Goal: Transaction & Acquisition: Purchase product/service

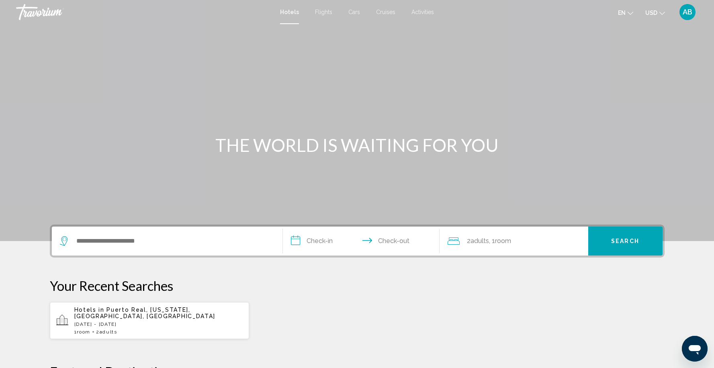
click at [429, 9] on span "Activities" at bounding box center [423, 12] width 23 height 6
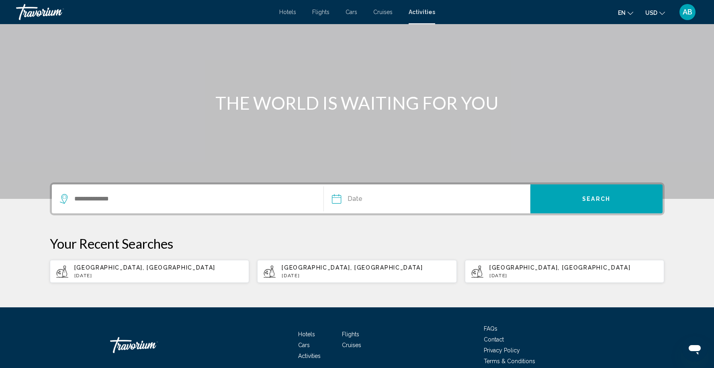
scroll to position [77, 0]
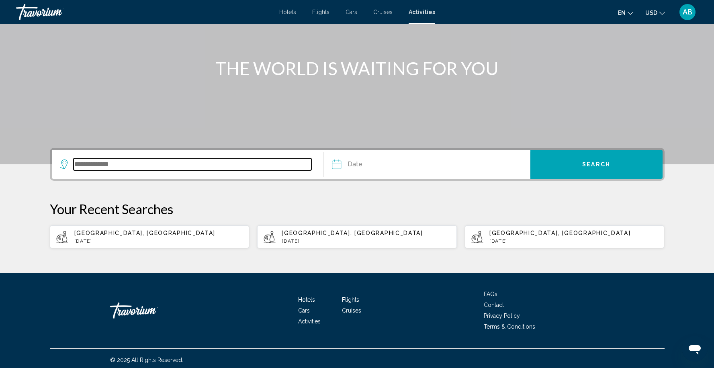
click at [176, 164] on input "Search widget" at bounding box center [193, 164] width 238 height 12
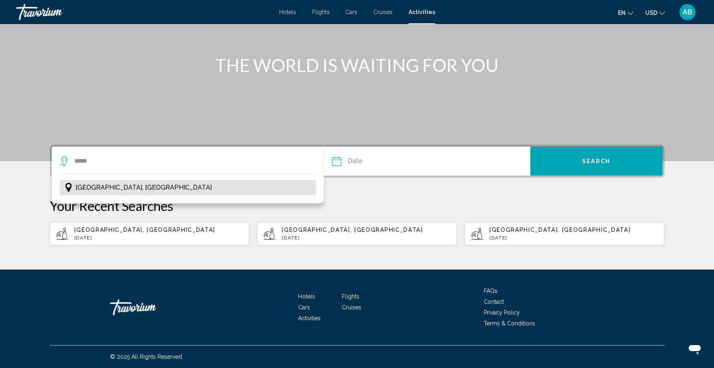
click at [168, 185] on button "[GEOGRAPHIC_DATA], [GEOGRAPHIC_DATA]" at bounding box center [188, 187] width 256 height 15
type input "**********"
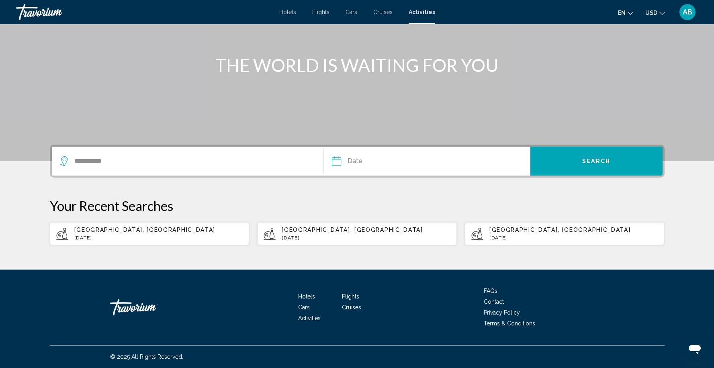
click at [363, 157] on input "Date" at bounding box center [381, 162] width 102 height 31
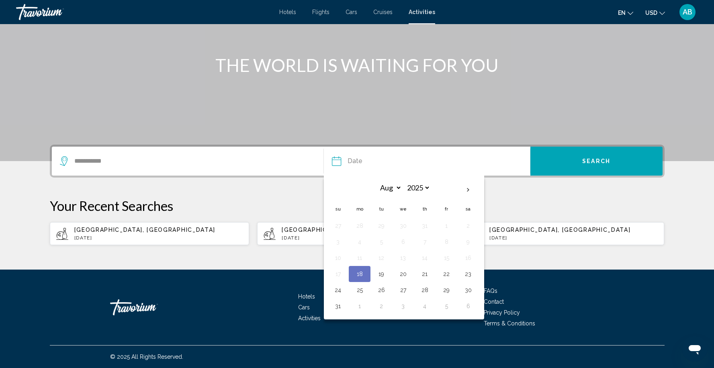
click at [448, 277] on button "22" at bounding box center [446, 273] width 13 height 11
type input "**********"
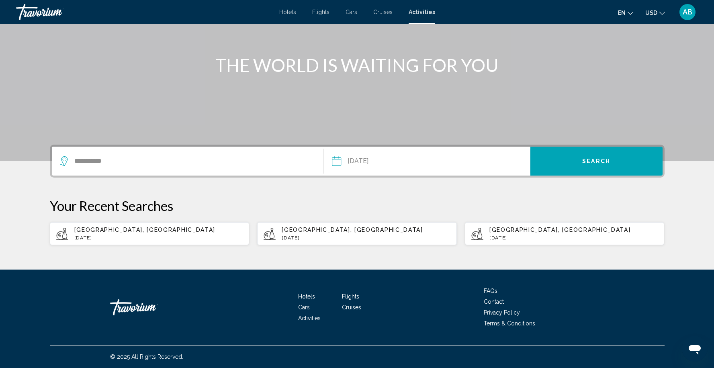
click at [594, 157] on button "Search" at bounding box center [597, 161] width 132 height 29
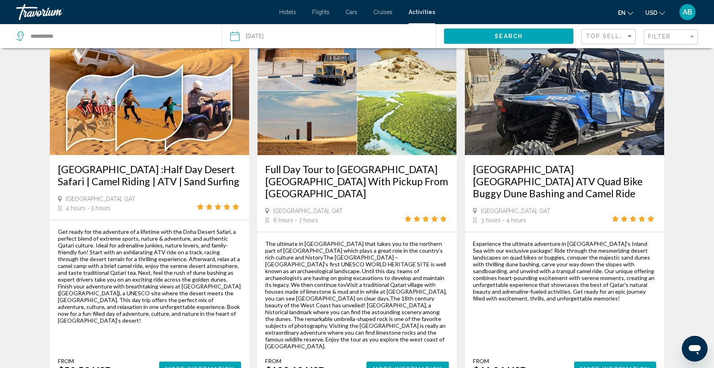
scroll to position [1124, 0]
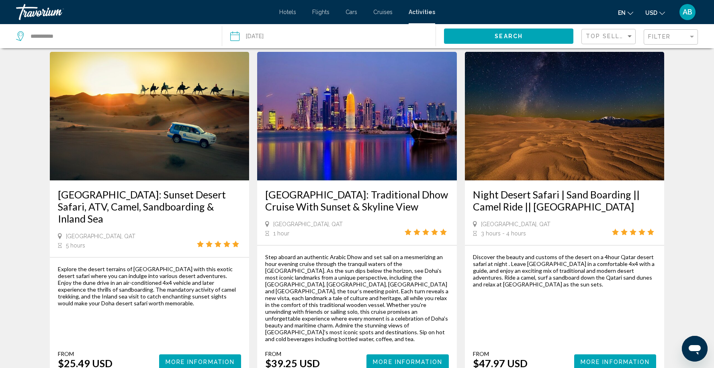
scroll to position [334, 0]
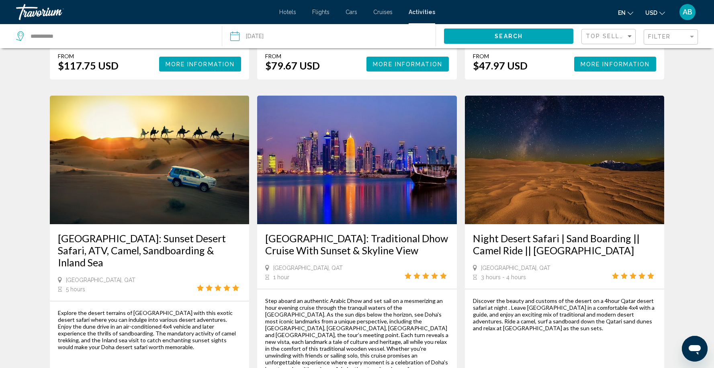
click at [561, 174] on img "Main content" at bounding box center [565, 160] width 200 height 129
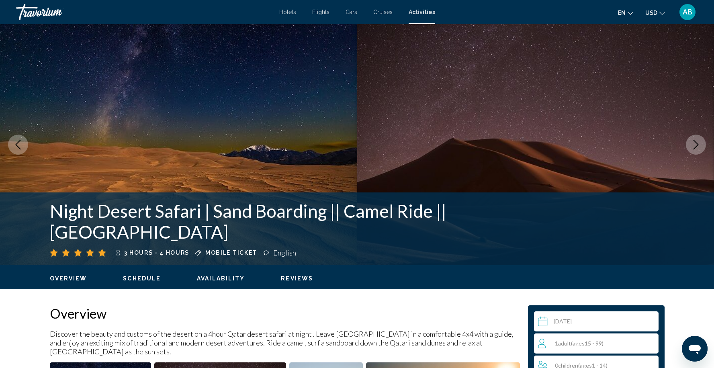
scroll to position [143, 0]
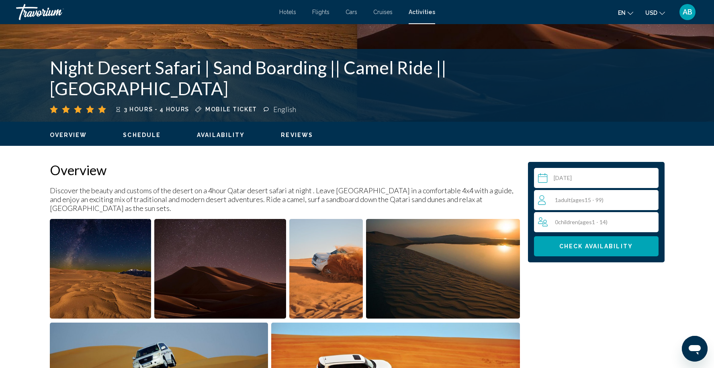
click at [598, 200] on span "( ages [DEMOGRAPHIC_DATA])" at bounding box center [587, 200] width 33 height 7
click at [650, 200] on icon "Increment adults" at bounding box center [650, 199] width 7 height 7
click at [650, 202] on icon "Increment adults" at bounding box center [650, 200] width 7 height 10
click at [651, 200] on icon "Increment adults" at bounding box center [650, 200] width 7 height 10
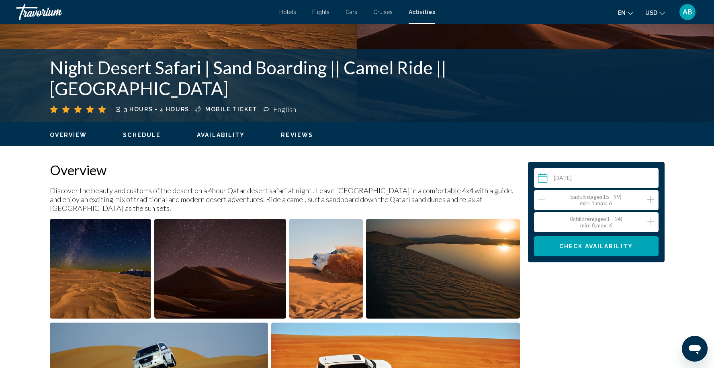
click at [544, 198] on icon "Decrement adults" at bounding box center [541, 200] width 7 height 10
click at [607, 249] on span "Check Availability" at bounding box center [597, 247] width 74 height 6
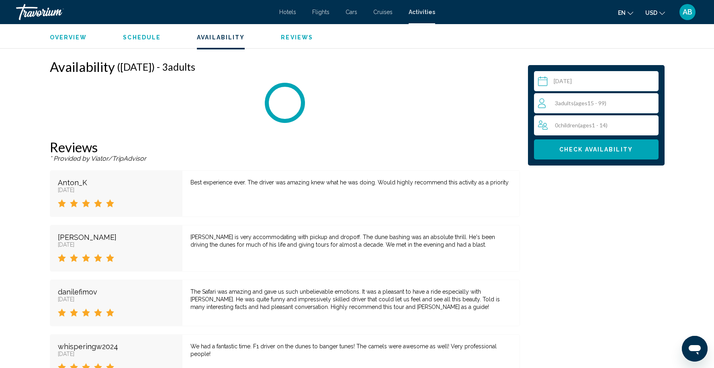
scroll to position [1125, 0]
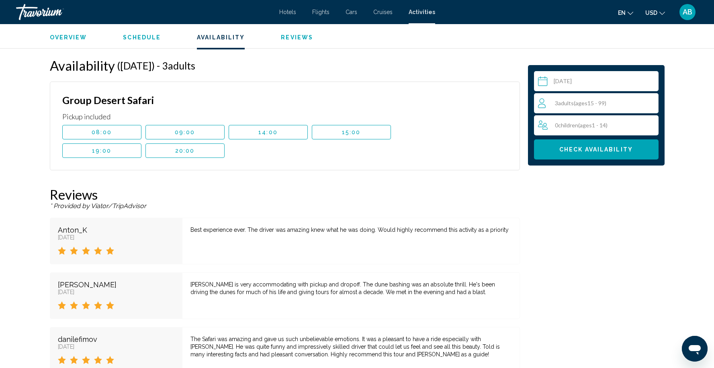
click at [106, 148] on span "19:00" at bounding box center [101, 151] width 19 height 6
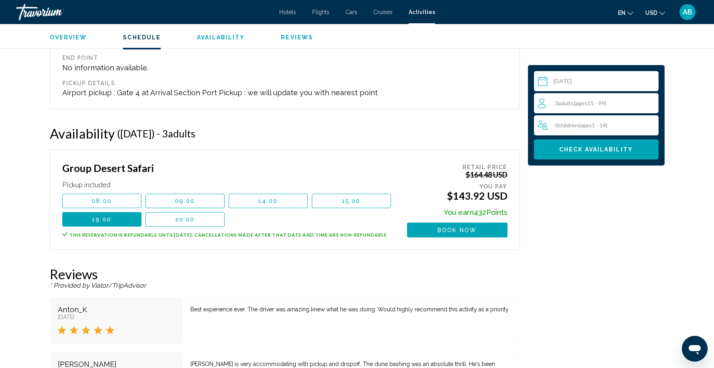
scroll to position [1029, 0]
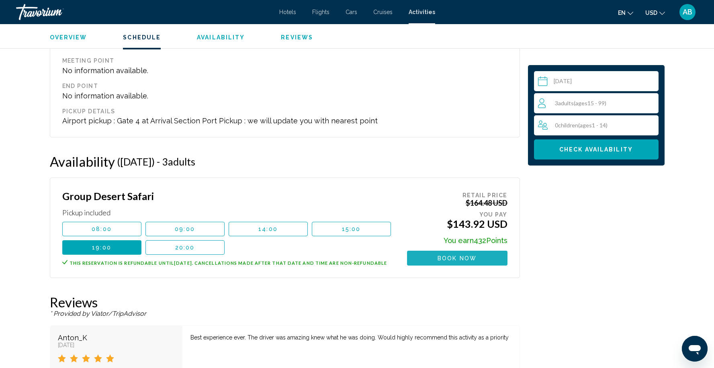
click at [465, 255] on span "Book now" at bounding box center [457, 258] width 39 height 6
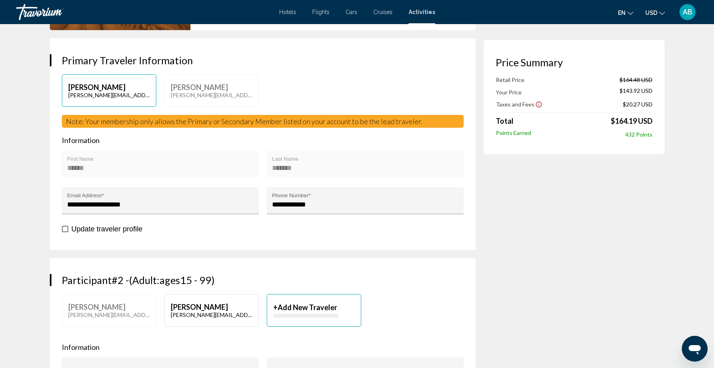
scroll to position [239, 0]
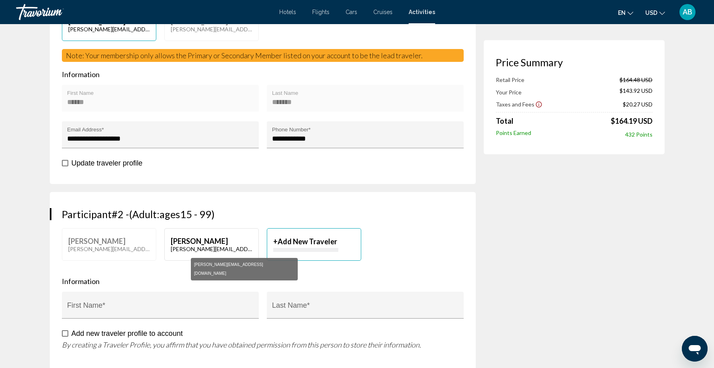
click at [196, 33] on p "[PERSON_NAME][EMAIL_ADDRESS][DOMAIN_NAME]" at bounding box center [212, 29] width 82 height 7
type input "*****"
type input "******"
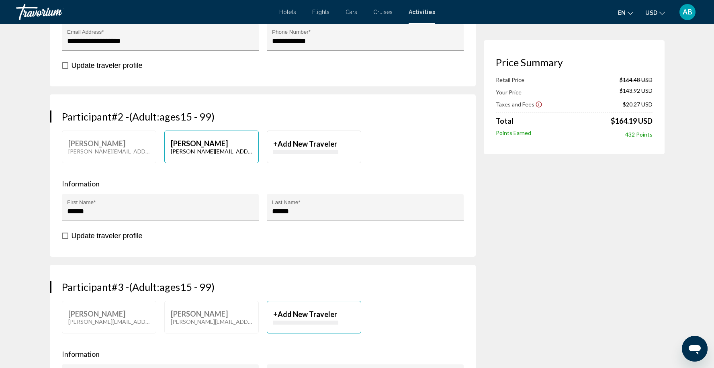
scroll to position [406, 0]
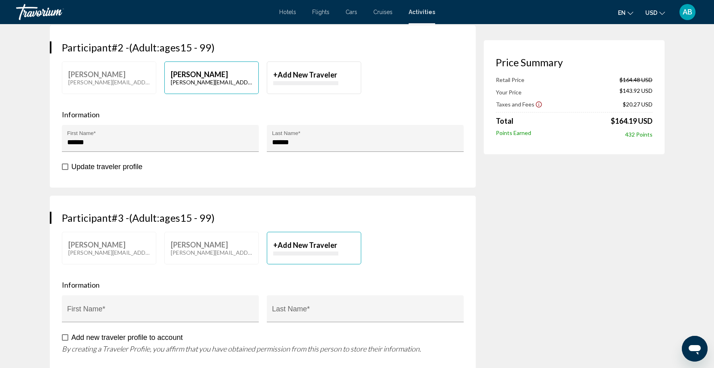
click at [322, 248] on span "Add New Traveler" at bounding box center [307, 245] width 59 height 9
click at [145, 316] on input "First Name *" at bounding box center [160, 313] width 186 height 8
type input "*****"
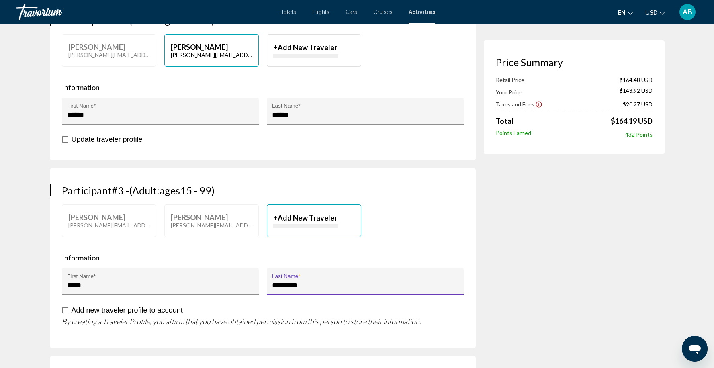
scroll to position [462, 0]
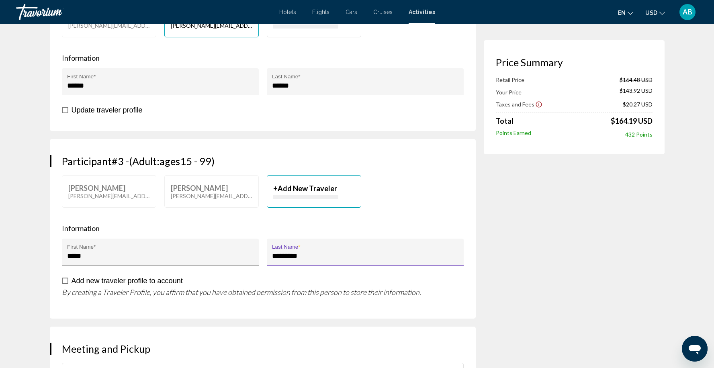
type input "*********"
click at [65, 281] on span "Main content" at bounding box center [65, 281] width 6 height 6
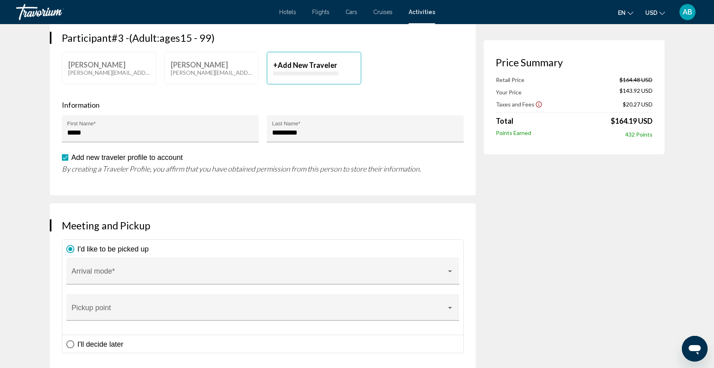
scroll to position [613, 0]
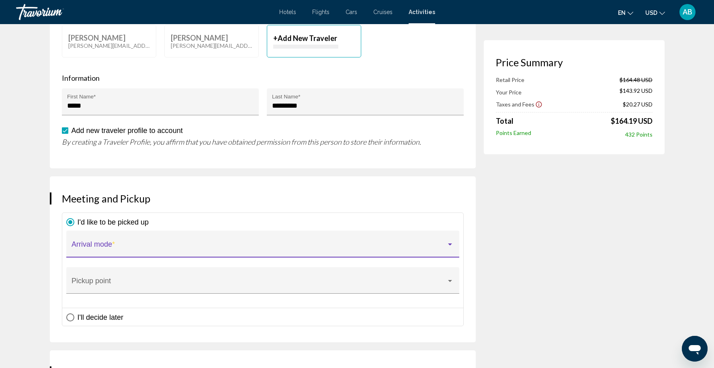
click at [125, 244] on span "Main content" at bounding box center [259, 248] width 375 height 8
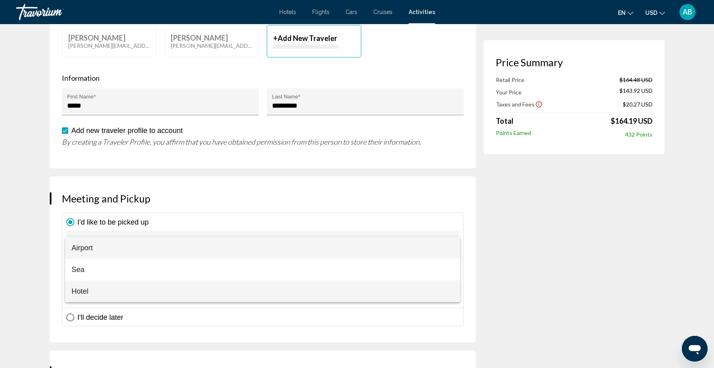
click at [113, 291] on span "Hotel" at bounding box center [263, 292] width 382 height 22
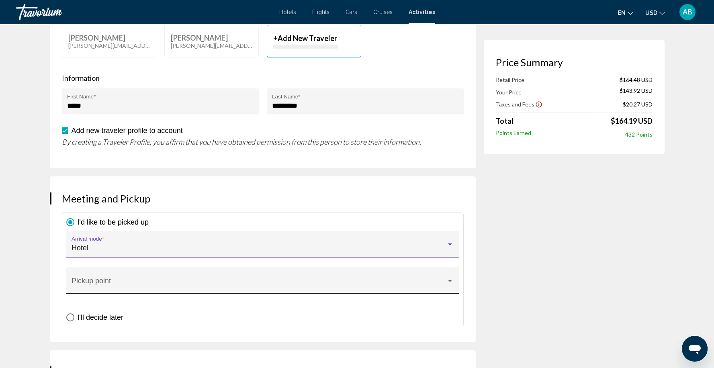
click at [128, 281] on span "Main content" at bounding box center [259, 285] width 375 height 8
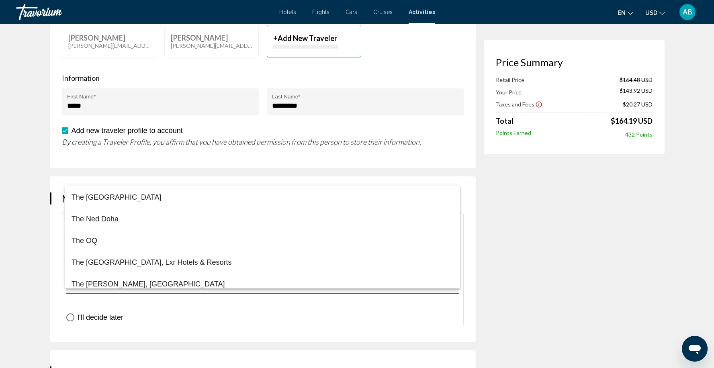
scroll to position [5320, 0]
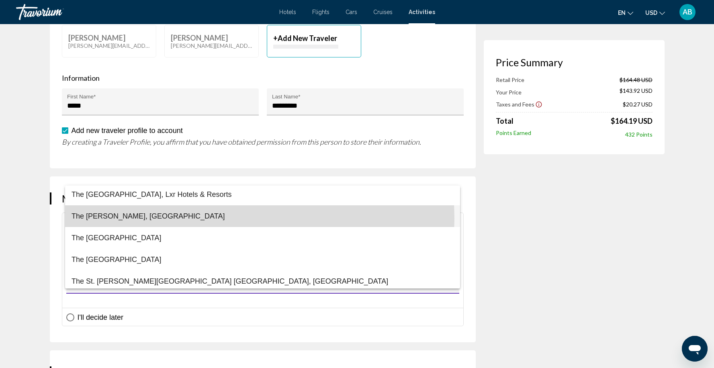
click at [174, 218] on span "The [PERSON_NAME], [GEOGRAPHIC_DATA]" at bounding box center [263, 216] width 382 height 22
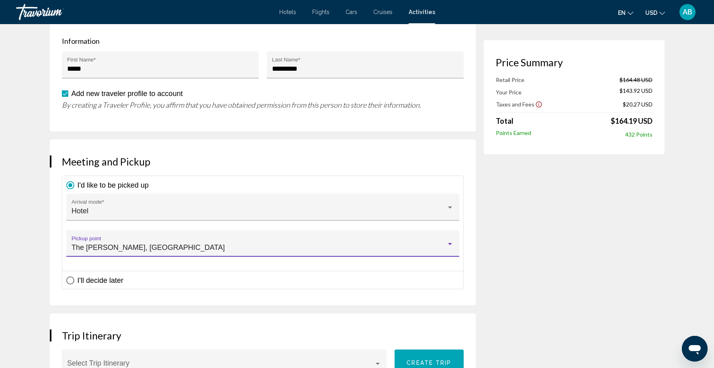
scroll to position [756, 0]
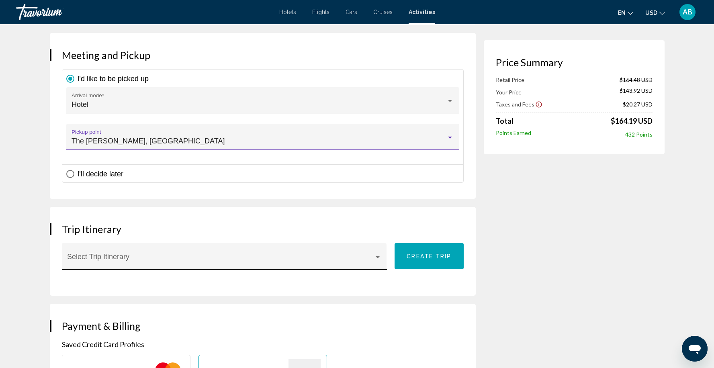
click at [111, 258] on span "Main content" at bounding box center [220, 260] width 307 height 8
click at [314, 292] on div at bounding box center [357, 184] width 714 height 368
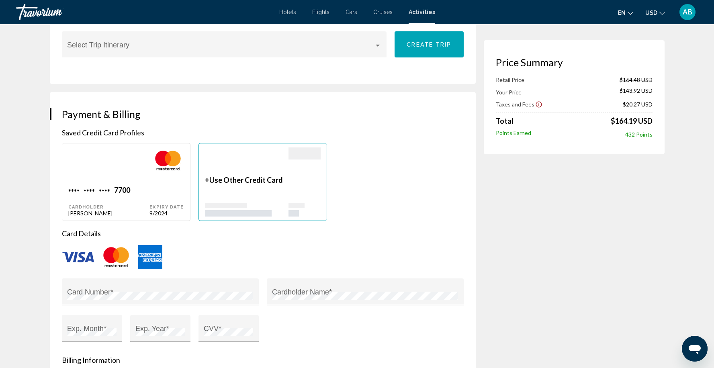
scroll to position [1015, 0]
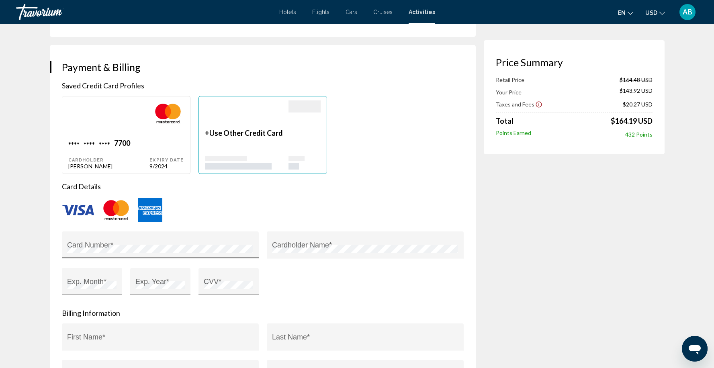
click at [118, 242] on div "Card Number *" at bounding box center [160, 247] width 186 height 21
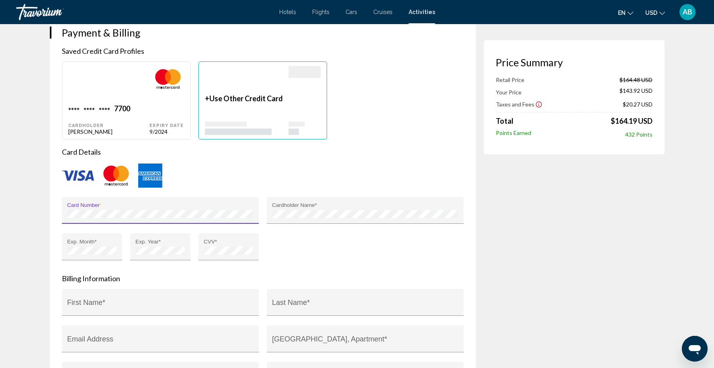
scroll to position [1083, 0]
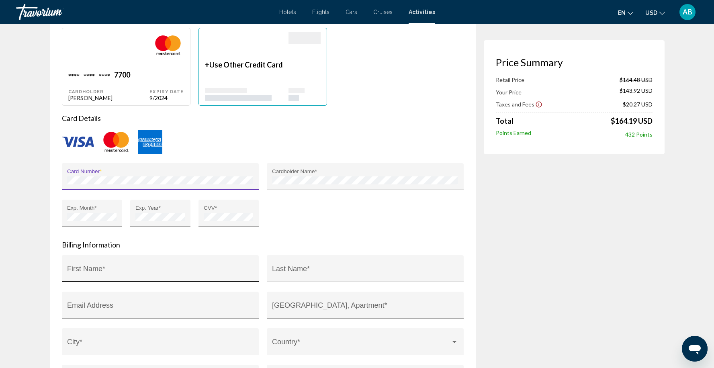
click at [141, 275] on input "First Name *" at bounding box center [160, 272] width 186 height 8
type input "******"
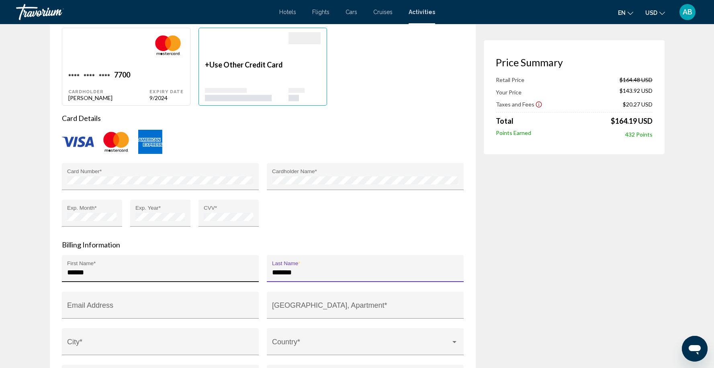
type input "*******"
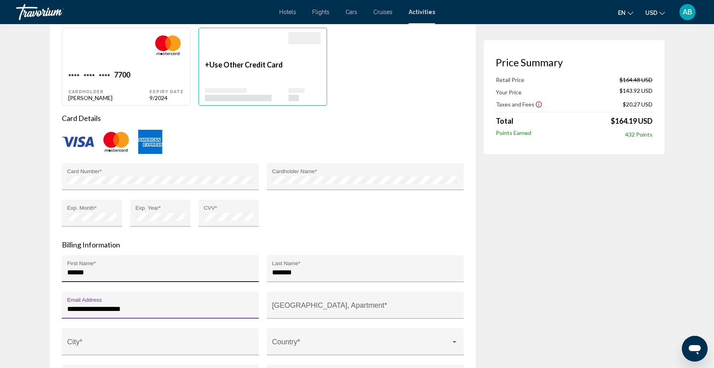
type input "**********"
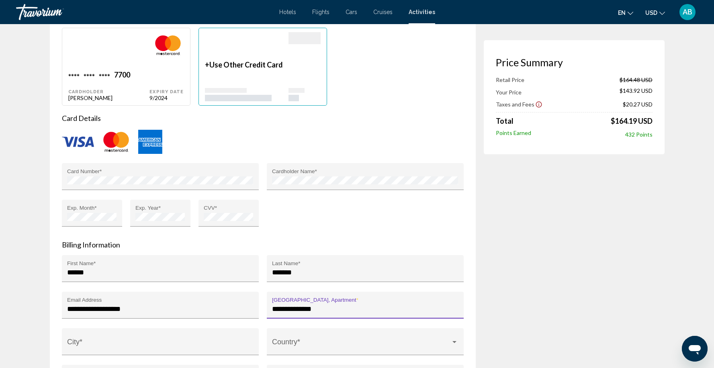
type input "**********"
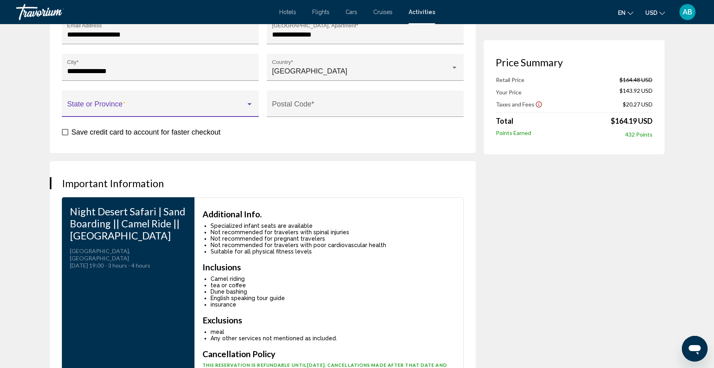
scroll to position [1358, 0]
click at [130, 110] on span "Main content" at bounding box center [156, 107] width 179 height 8
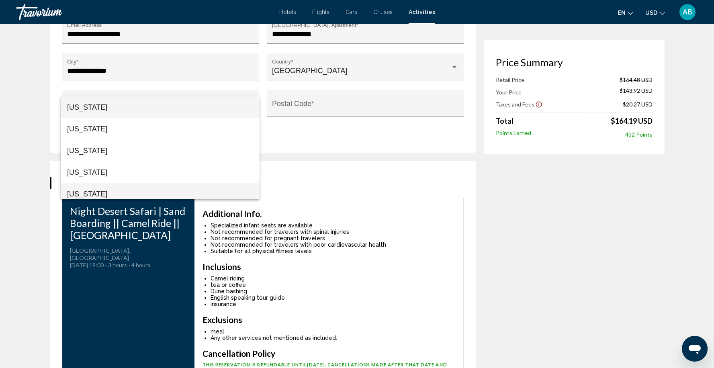
click at [126, 197] on span "[US_STATE]" at bounding box center [160, 194] width 186 height 22
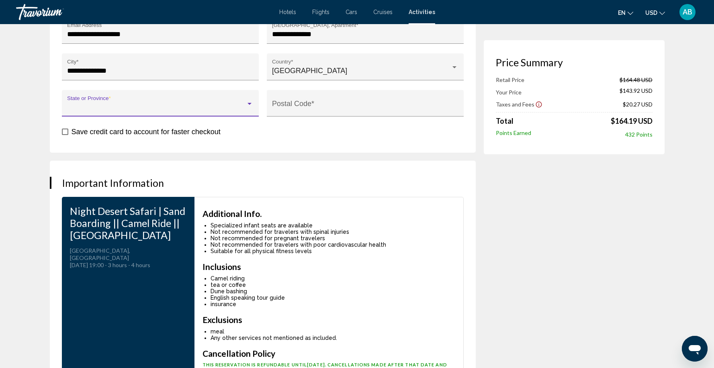
scroll to position [6, 0]
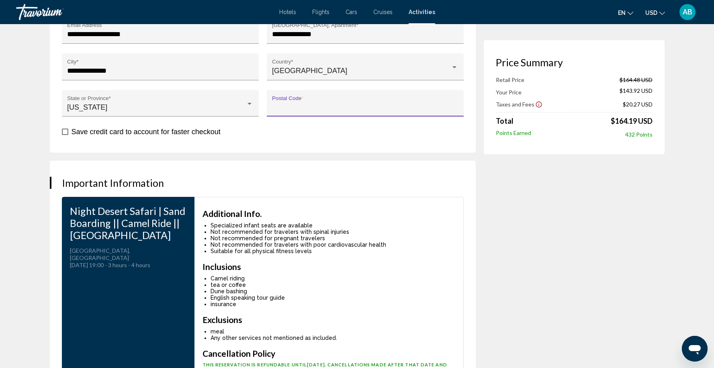
click at [310, 105] on input "Postal Code *" at bounding box center [365, 107] width 186 height 8
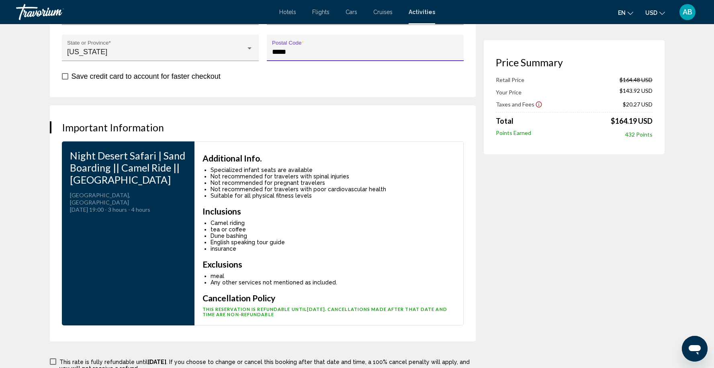
scroll to position [1471, 0]
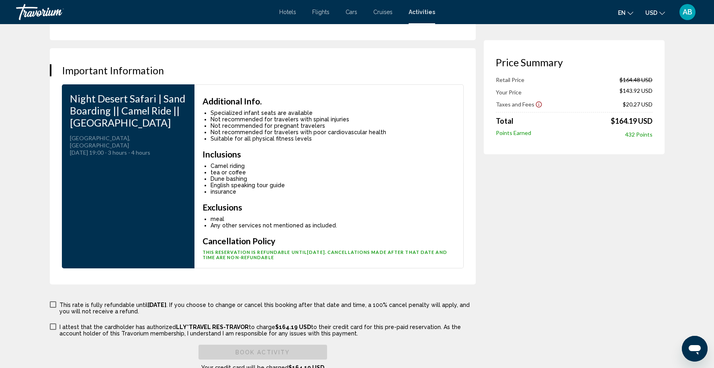
type input "*****"
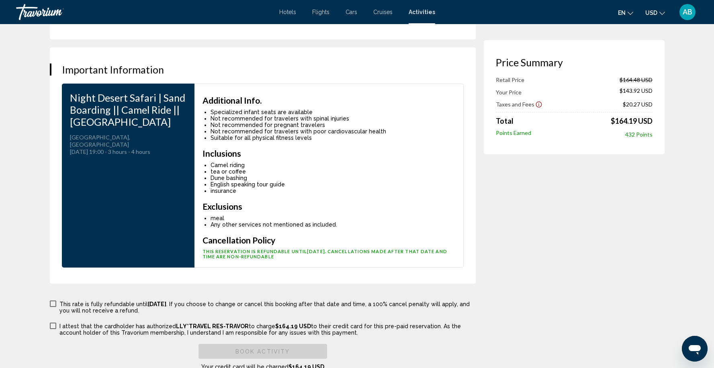
scroll to position [1531, 0]
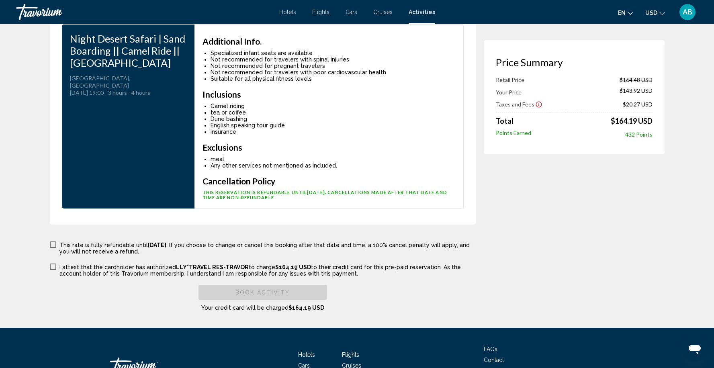
click at [53, 246] on span "Main content" at bounding box center [53, 245] width 6 height 6
click at [52, 269] on span "Main content" at bounding box center [53, 267] width 6 height 6
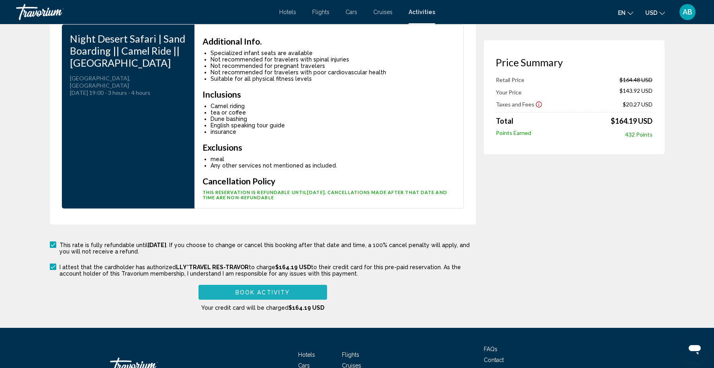
click at [279, 294] on span "Book Activity" at bounding box center [263, 292] width 54 height 6
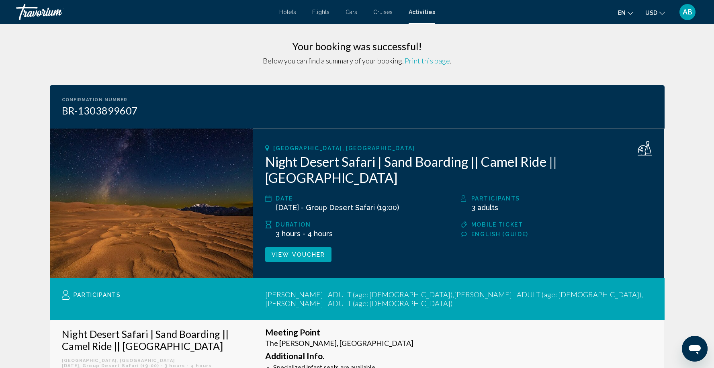
click at [155, 162] on img "Main content" at bounding box center [152, 204] width 204 height 150
click at [340, 159] on h2 "Night Desert Safari | Sand Boarding || Camel Ride || [GEOGRAPHIC_DATA]" at bounding box center [458, 170] width 387 height 32
click at [390, 159] on h2 "Night Desert Safari | Sand Boarding || Camel Ride || [GEOGRAPHIC_DATA]" at bounding box center [458, 170] width 387 height 32
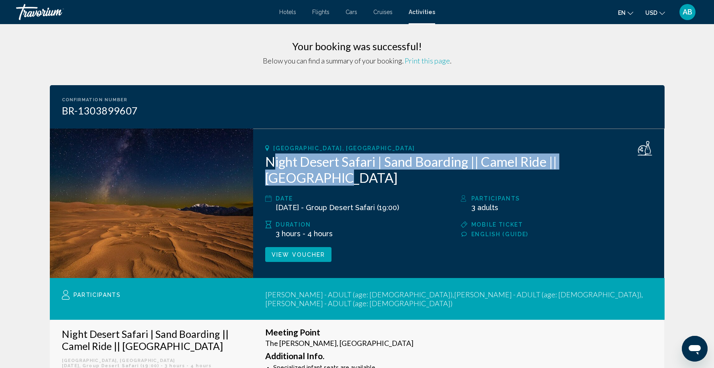
drag, startPoint x: 266, startPoint y: 162, endPoint x: 618, endPoint y: 161, distance: 351.7
click at [618, 161] on h2 "Night Desert Safari | Sand Boarding || Camel Ride || [GEOGRAPHIC_DATA]" at bounding box center [458, 170] width 387 height 32
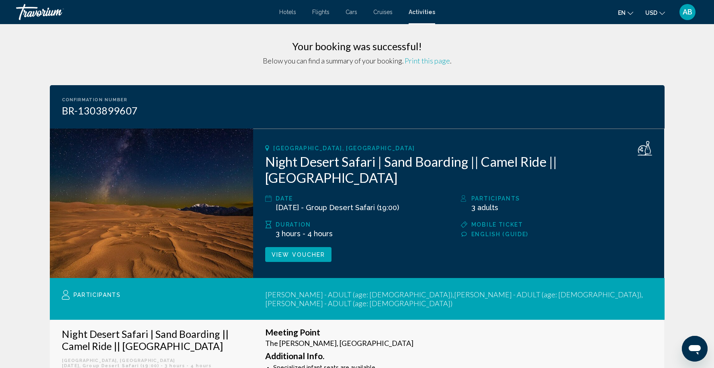
click at [436, 60] on span "Print this page" at bounding box center [427, 60] width 45 height 9
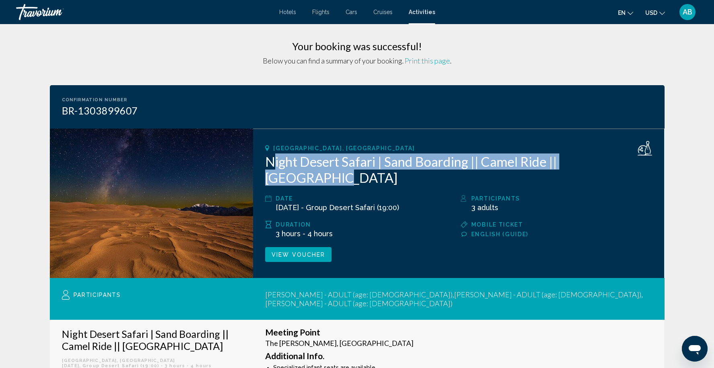
drag, startPoint x: 266, startPoint y: 161, endPoint x: 621, endPoint y: 160, distance: 354.9
click at [621, 160] on h2 "Night Desert Safari | Sand Boarding || Camel Ride || [GEOGRAPHIC_DATA]" at bounding box center [458, 170] width 387 height 32
copy h2 "Night Desert Safari | Sand Boarding || Camel Ride || [GEOGRAPHIC_DATA]"
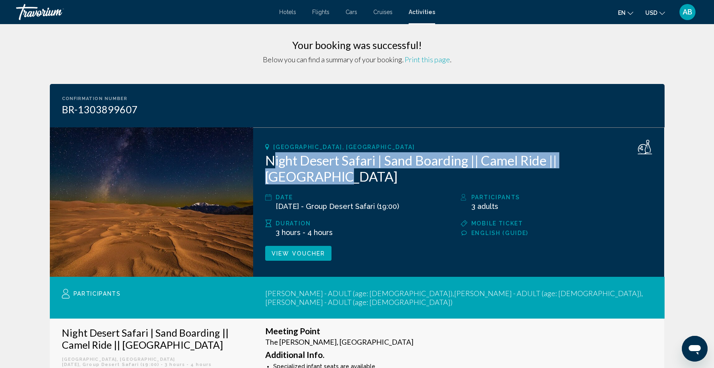
scroll to position [2, 0]
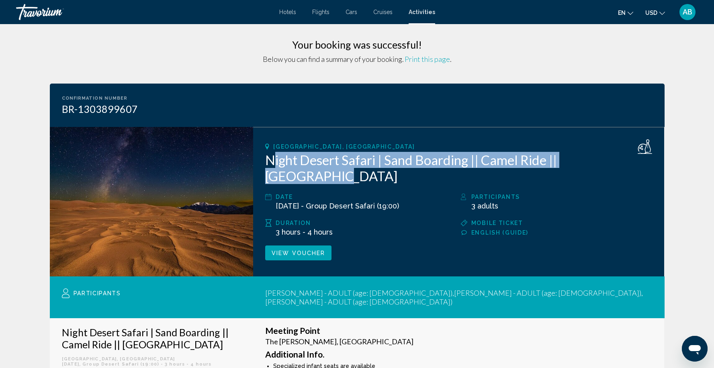
click at [433, 14] on span "Activities" at bounding box center [422, 12] width 27 height 6
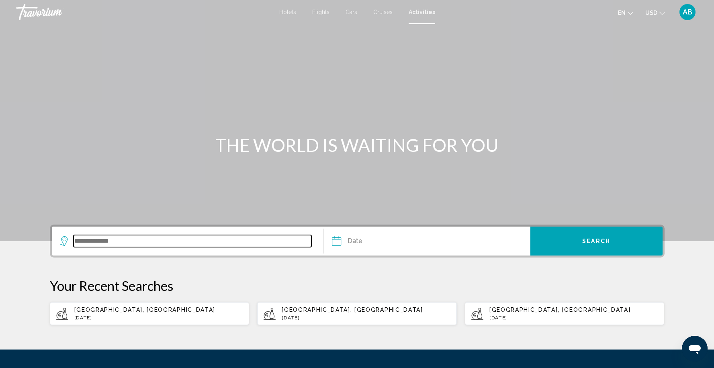
click at [193, 244] on input "Search widget" at bounding box center [193, 241] width 238 height 12
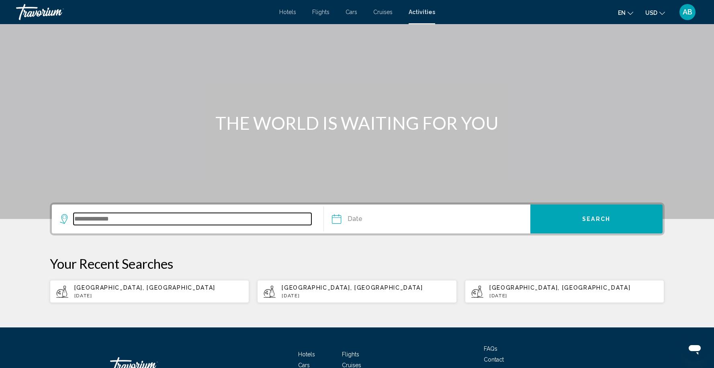
scroll to position [80, 0]
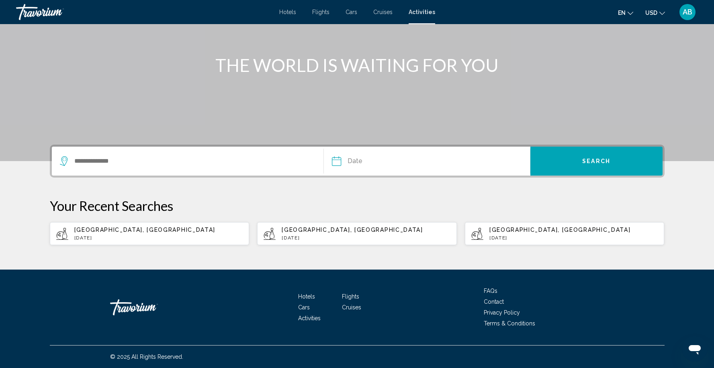
click at [119, 229] on p "[GEOGRAPHIC_DATA], [GEOGRAPHIC_DATA]" at bounding box center [158, 230] width 169 height 6
type input "**********"
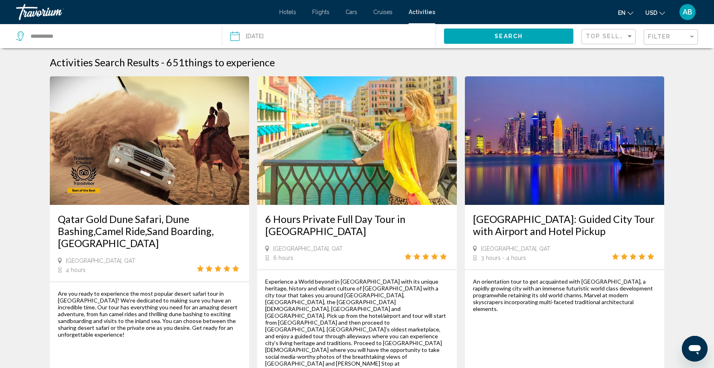
click at [275, 43] on input "Date: Aug 22, 2025" at bounding box center [281, 37] width 106 height 27
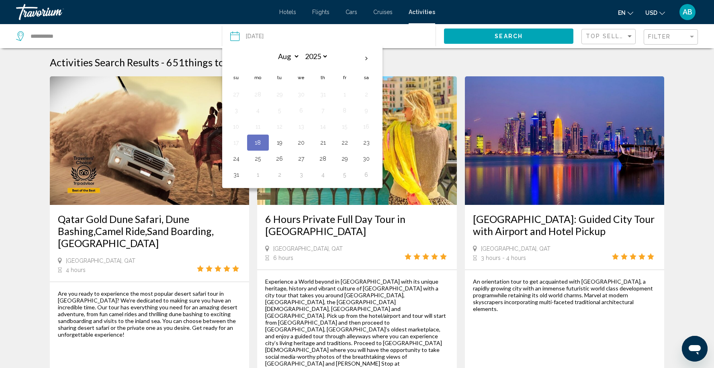
click at [553, 62] on div "Activities Search Results - 651 things to experience" at bounding box center [357, 62] width 615 height 12
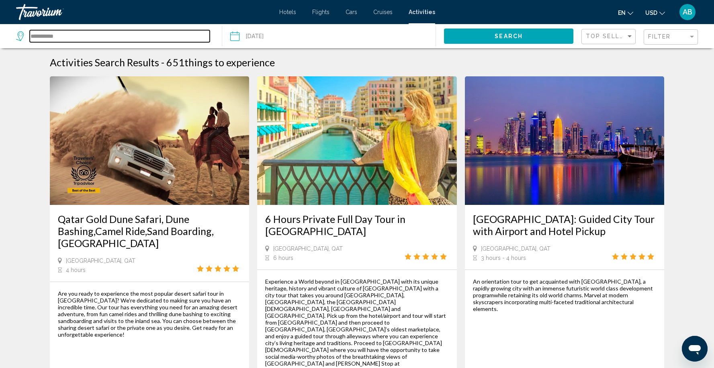
click at [97, 38] on input "**********" at bounding box center [120, 36] width 180 height 12
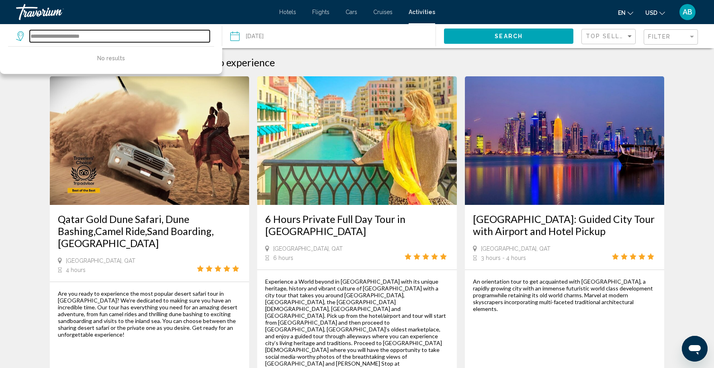
click at [133, 38] on input "**********" at bounding box center [120, 36] width 180 height 12
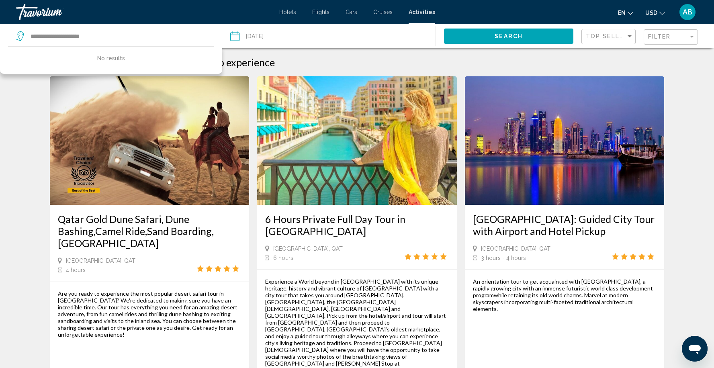
click at [485, 33] on button "Search" at bounding box center [508, 36] width 129 height 15
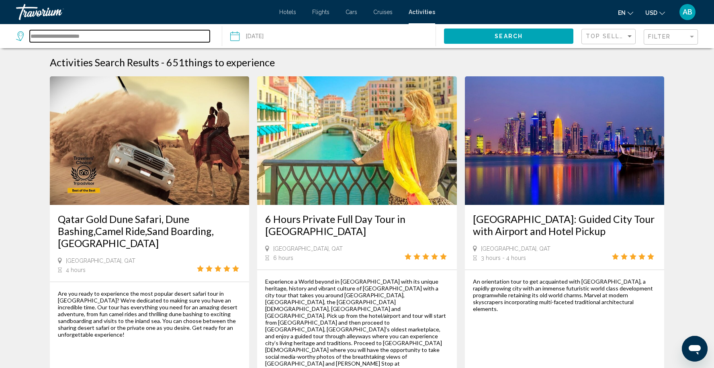
click at [66, 36] on input "**********" at bounding box center [120, 36] width 180 height 12
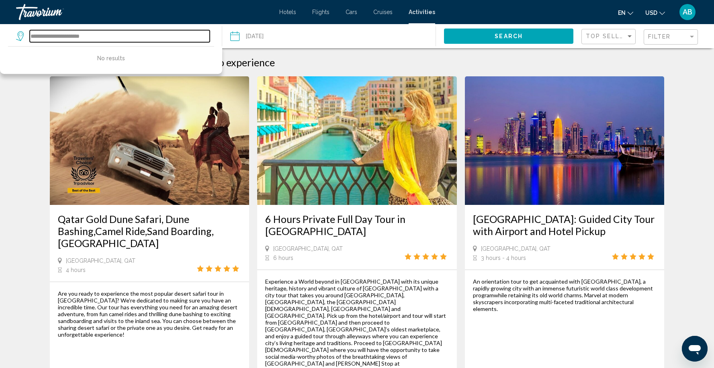
drag, startPoint x: 62, startPoint y: 35, endPoint x: 120, endPoint y: 34, distance: 57.9
click at [120, 34] on input "**********" at bounding box center [120, 36] width 180 height 12
drag, startPoint x: 102, startPoint y: 34, endPoint x: 64, endPoint y: 35, distance: 38.2
click at [64, 35] on input "**********" at bounding box center [120, 36] width 180 height 12
type input "**********"
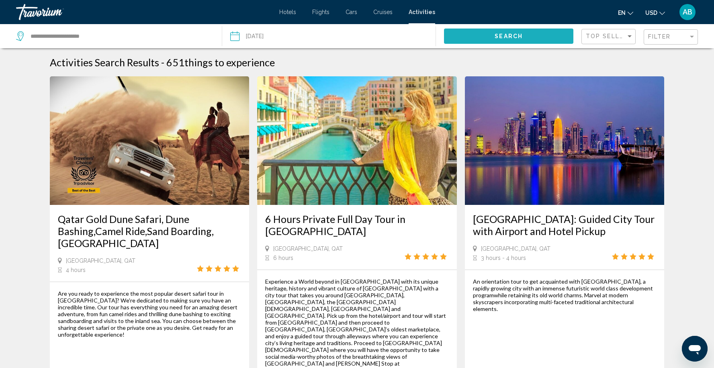
click at [523, 32] on button "Search" at bounding box center [508, 36] width 129 height 15
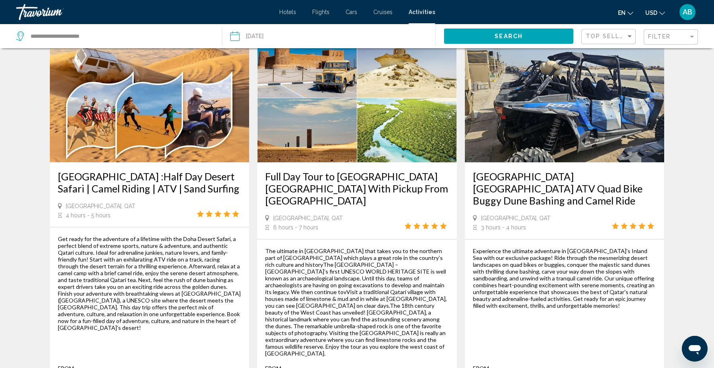
scroll to position [1180, 0]
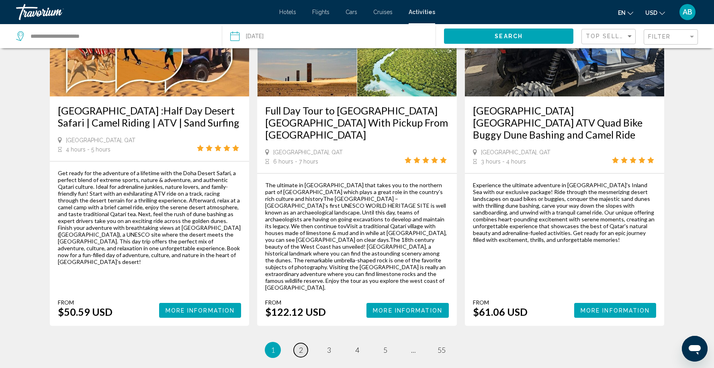
click at [303, 343] on link "page 2" at bounding box center [301, 350] width 14 height 14
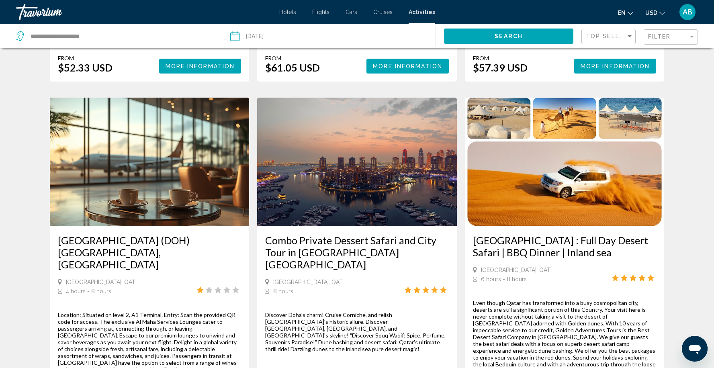
scroll to position [1171, 0]
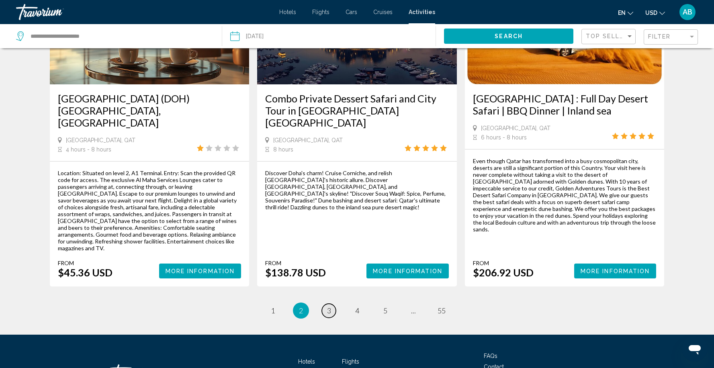
click at [327, 306] on span "3" at bounding box center [329, 310] width 4 height 9
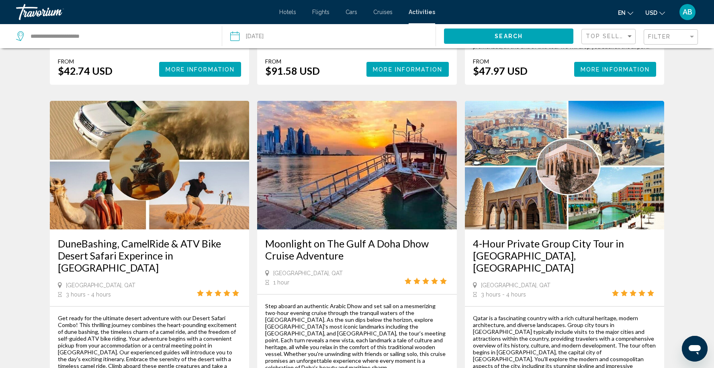
scroll to position [315, 0]
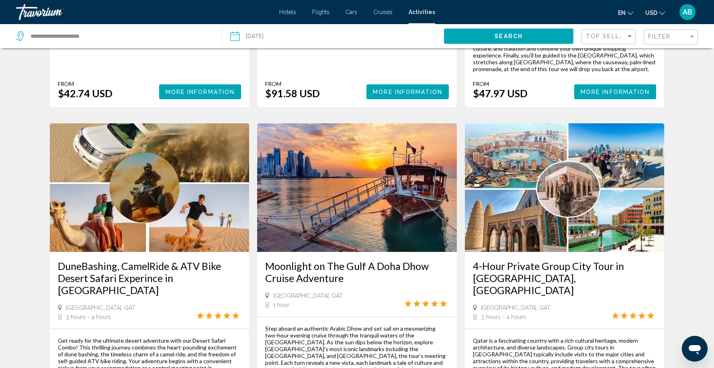
click at [567, 191] on img "Main content" at bounding box center [565, 187] width 200 height 129
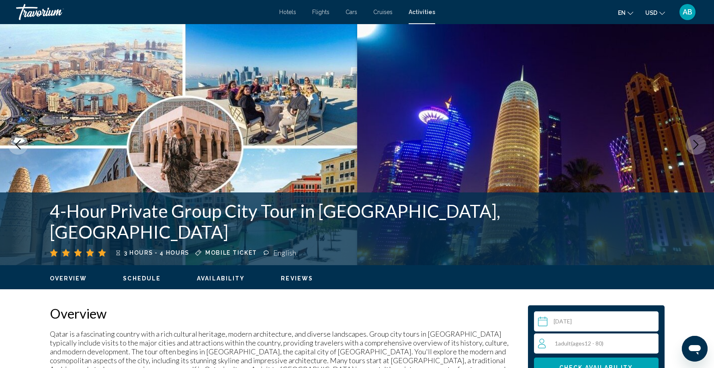
click at [270, 194] on img "Main content" at bounding box center [178, 144] width 357 height 241
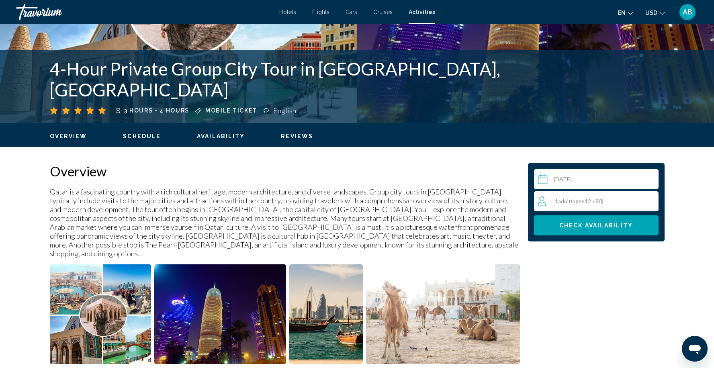
scroll to position [142, 0]
click at [601, 172] on input "Main content" at bounding box center [598, 180] width 128 height 23
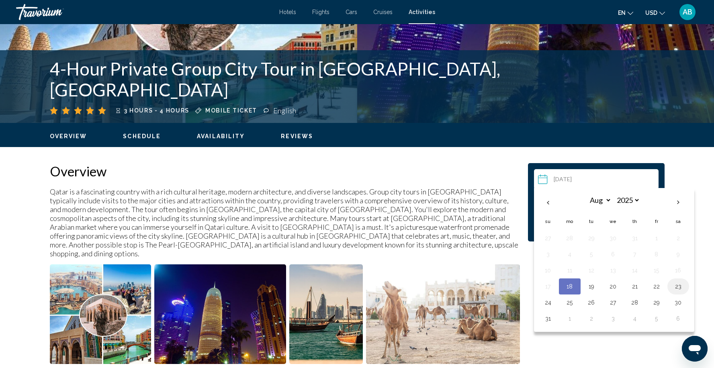
click at [679, 289] on button "23" at bounding box center [678, 286] width 13 height 11
type input "**********"
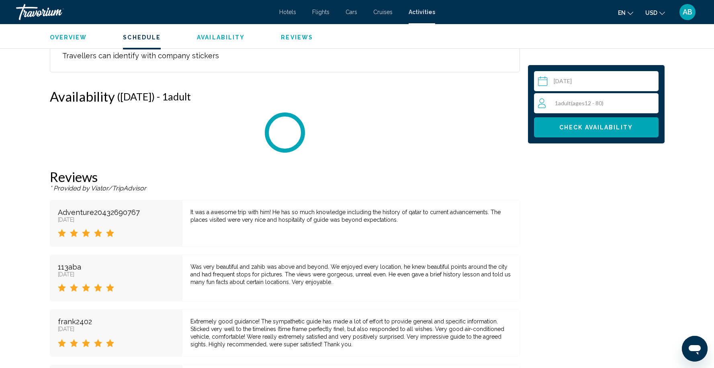
scroll to position [1149, 0]
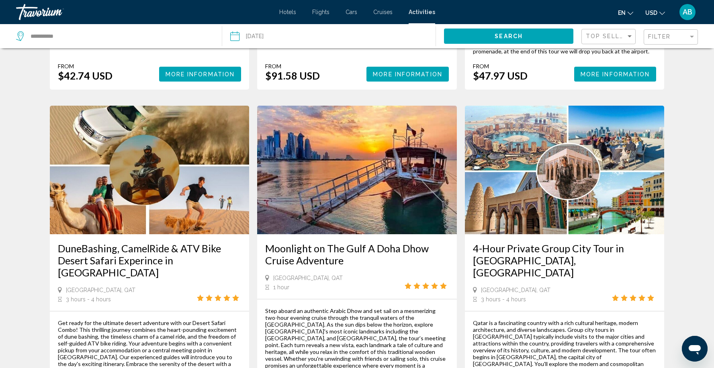
scroll to position [341, 0]
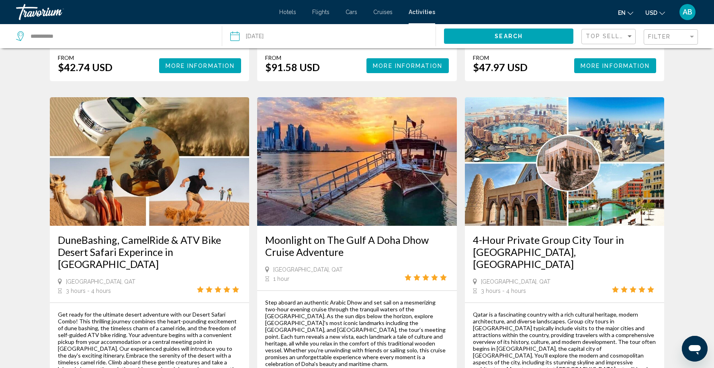
click at [562, 245] on div "4-Hour Private Group City Tour in [GEOGRAPHIC_DATA], [GEOGRAPHIC_DATA]" at bounding box center [565, 256] width 184 height 44
click at [557, 201] on img "Main content" at bounding box center [565, 161] width 200 height 129
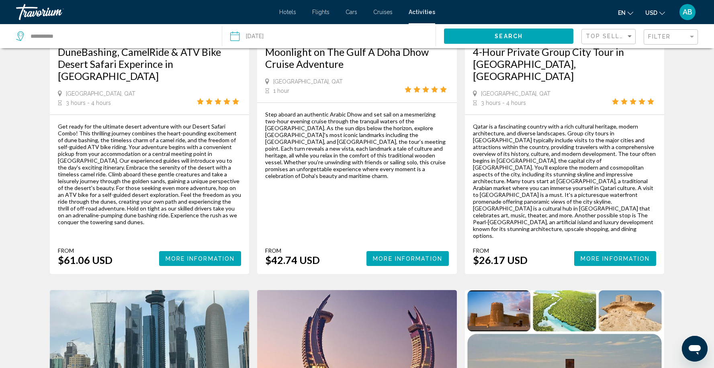
scroll to position [630, 0]
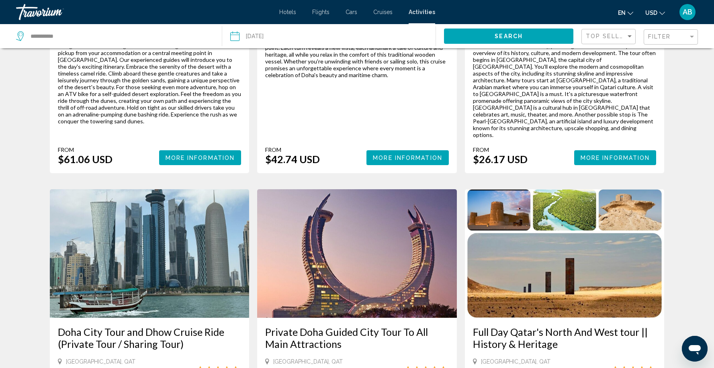
click at [381, 215] on img "Main content" at bounding box center [357, 253] width 200 height 129
